Goal: Information Seeking & Learning: Learn about a topic

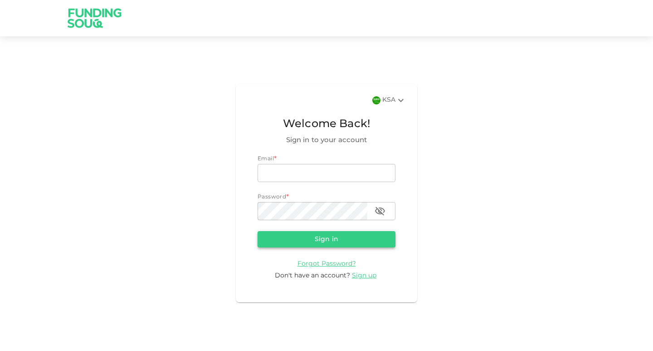
type input "[EMAIL_ADDRESS][DOMAIN_NAME]"
click at [332, 243] on button "Sign in" at bounding box center [327, 239] width 138 height 16
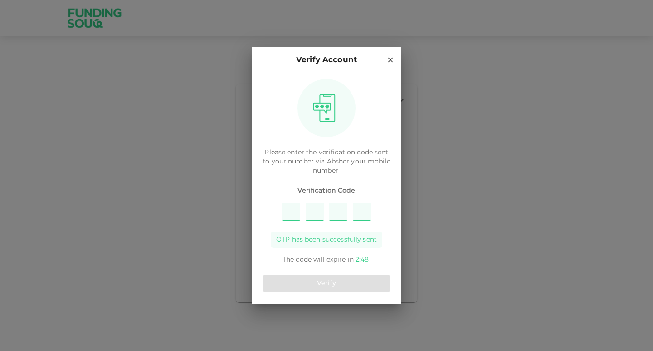
type input "6"
type input "5"
type input "3"
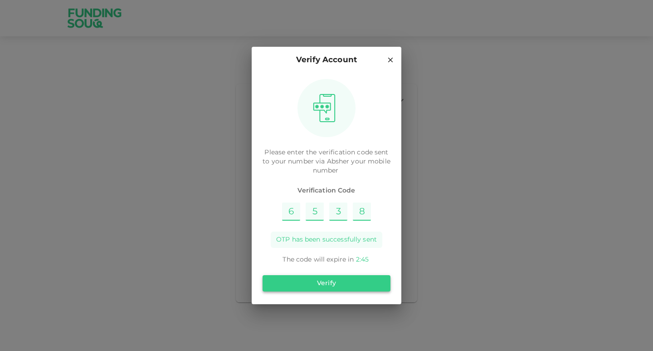
type input "8"
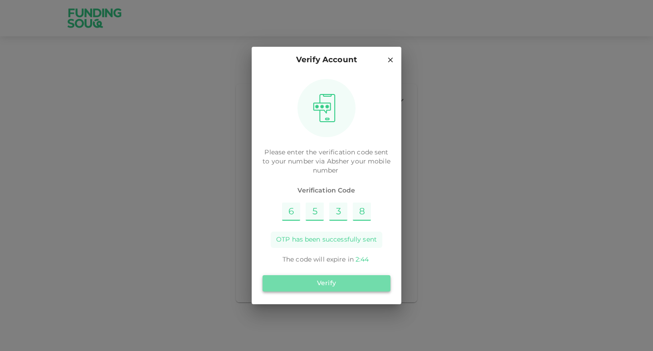
click at [333, 279] on button "Verify" at bounding box center [327, 283] width 128 height 16
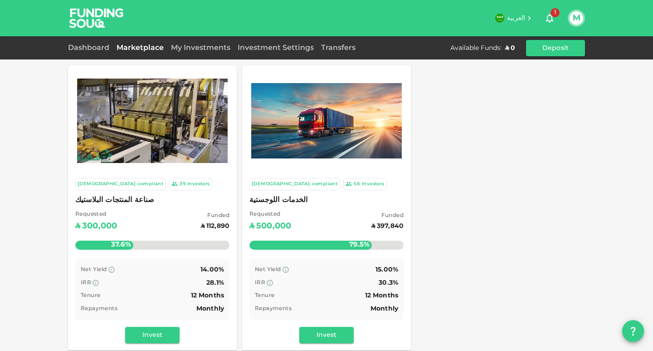
click at [349, 205] on span "الخدمات اللوجستية" at bounding box center [326, 200] width 154 height 13
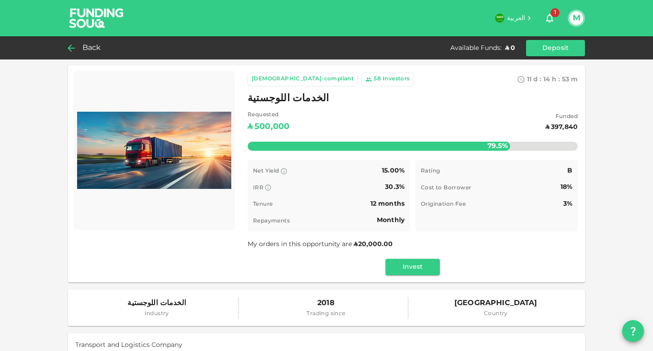
click at [73, 45] on icon at bounding box center [71, 48] width 11 height 11
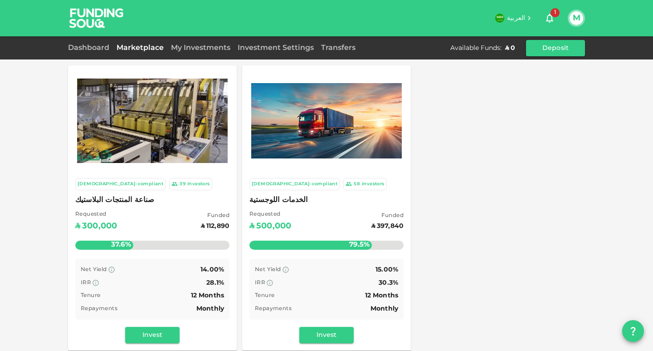
click at [138, 138] on img at bounding box center [152, 120] width 151 height 84
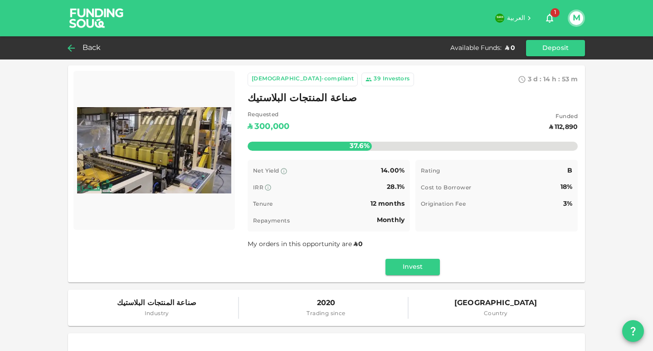
click at [74, 49] on icon at bounding box center [71, 48] width 11 height 11
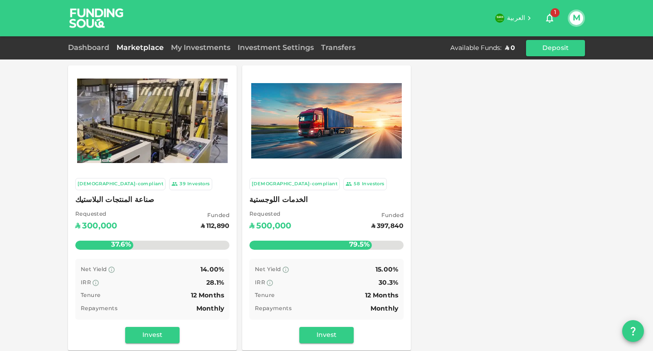
click at [320, 104] on img at bounding box center [326, 120] width 151 height 75
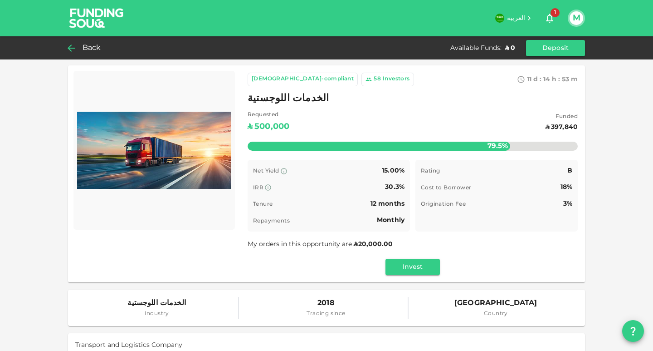
click at [71, 48] on icon at bounding box center [71, 47] width 7 height 7
